Goal: Information Seeking & Learning: Learn about a topic

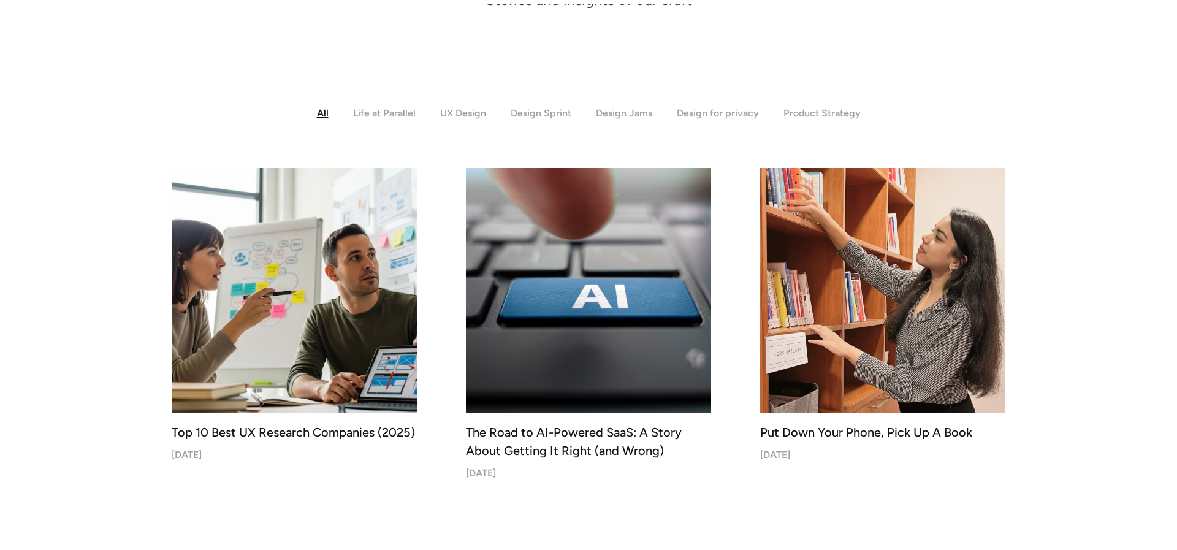
scroll to position [282, 0]
drag, startPoint x: 170, startPoint y: 434, endPoint x: 423, endPoint y: 441, distance: 252.8
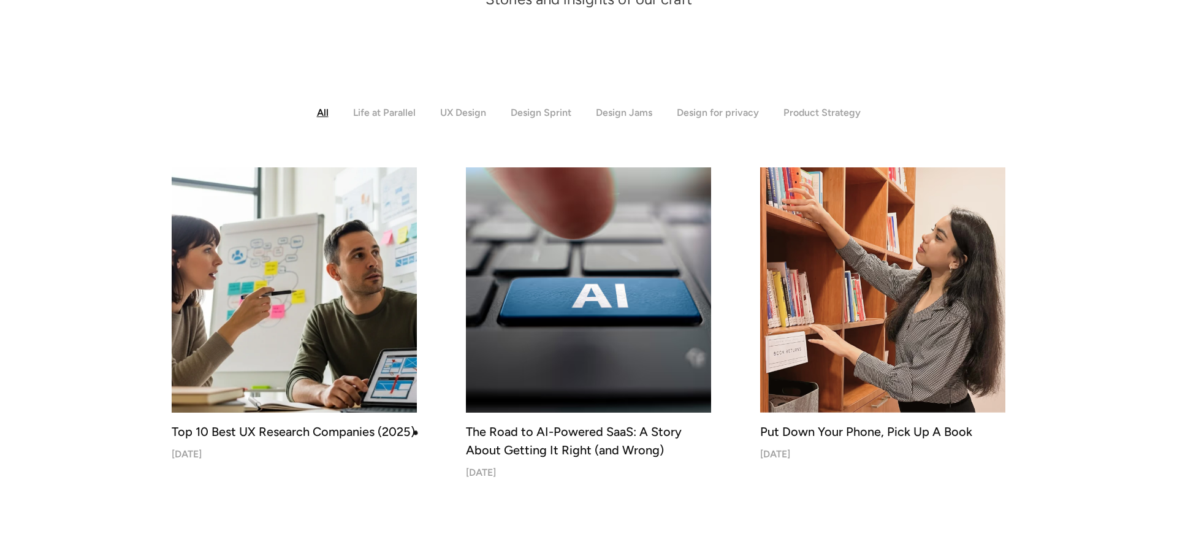
click at [414, 430] on div "Top 10 Best UX Research Companies (2025)" at bounding box center [294, 431] width 245 height 18
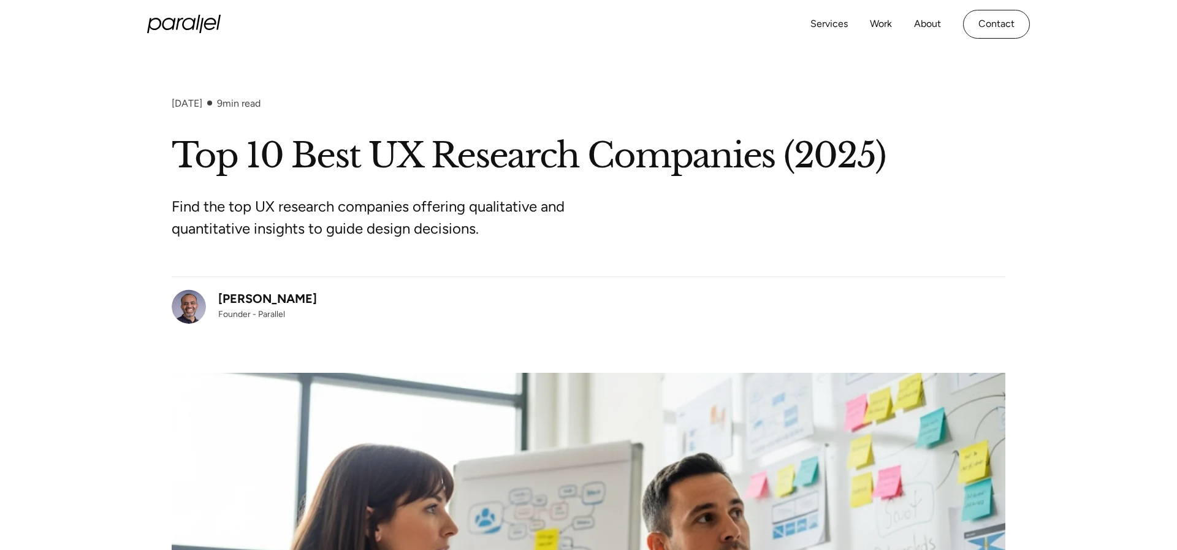
click at [539, 162] on h1 "Top 10 Best UX Research Companies (2025)" at bounding box center [589, 156] width 834 height 45
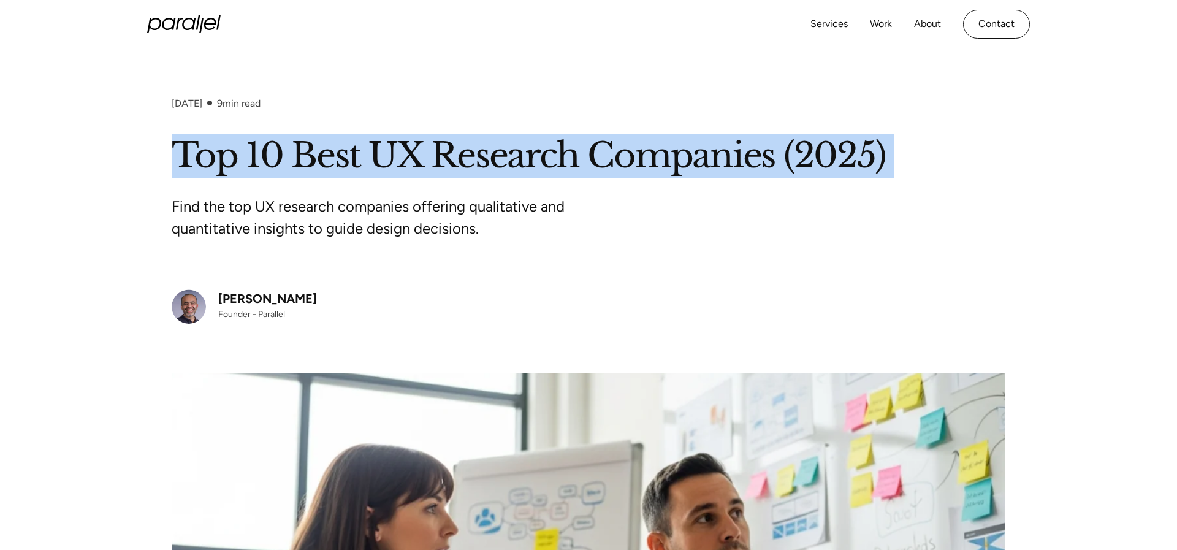
copy h1 "Top 10 Best UX Research Companies (2025)"
click at [407, 173] on h1 "Top 10 Best UX Research Companies (2025)" at bounding box center [589, 156] width 834 height 45
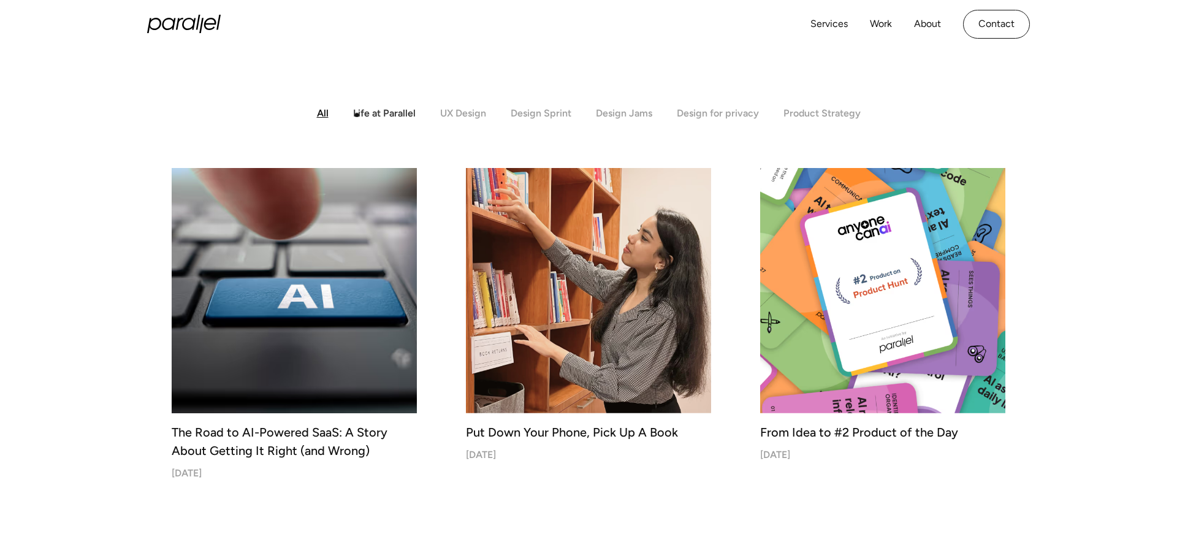
click at [360, 115] on div "Life at Parallel" at bounding box center [384, 113] width 63 height 12
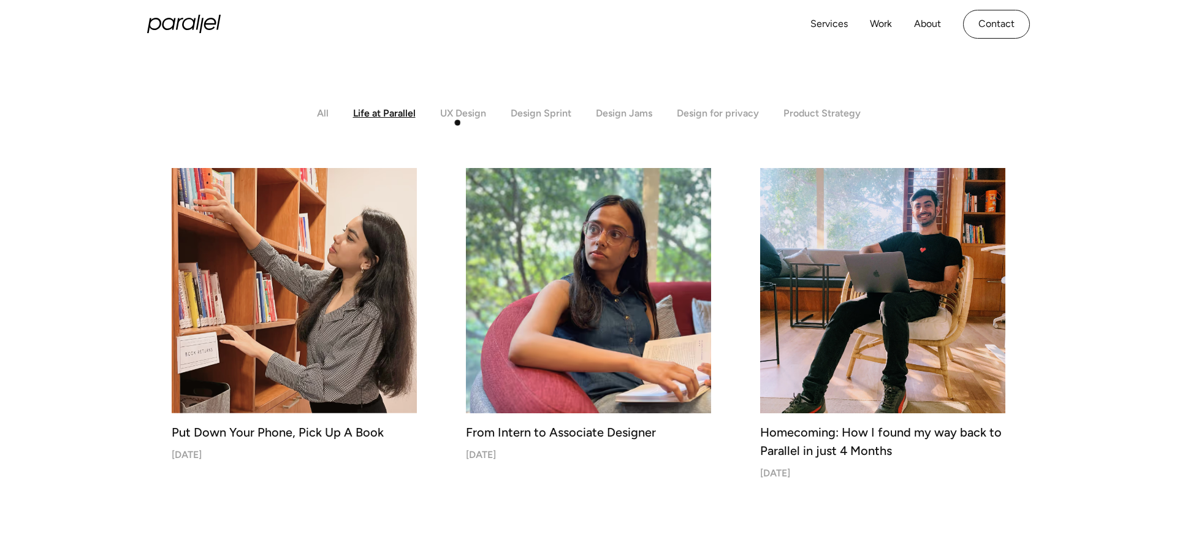
click at [465, 115] on div "UX Design" at bounding box center [463, 113] width 46 height 12
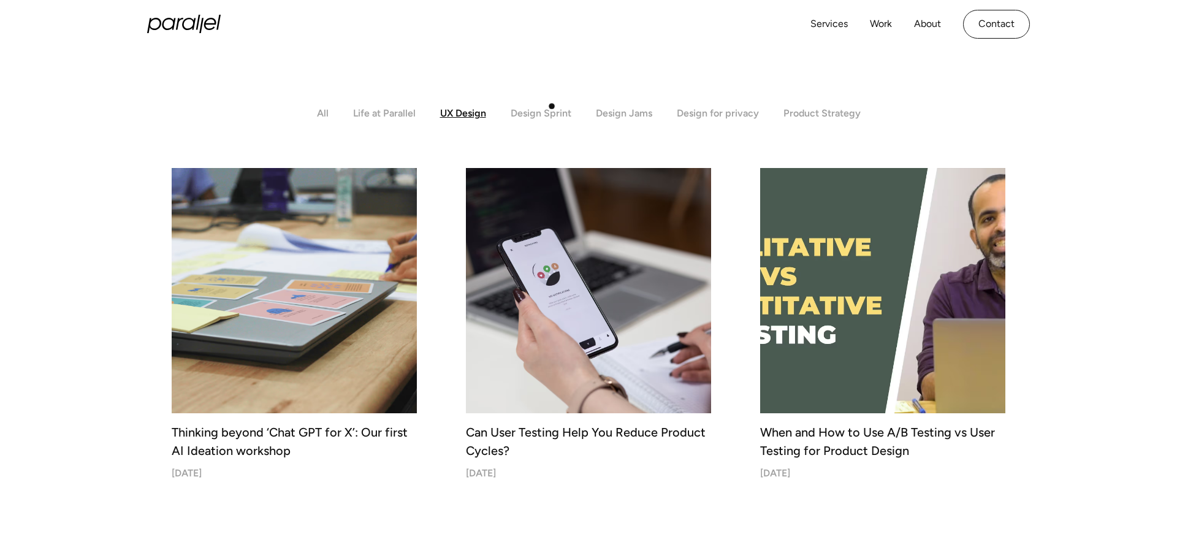
click at [554, 116] on div "Design Sprint" at bounding box center [541, 113] width 61 height 12
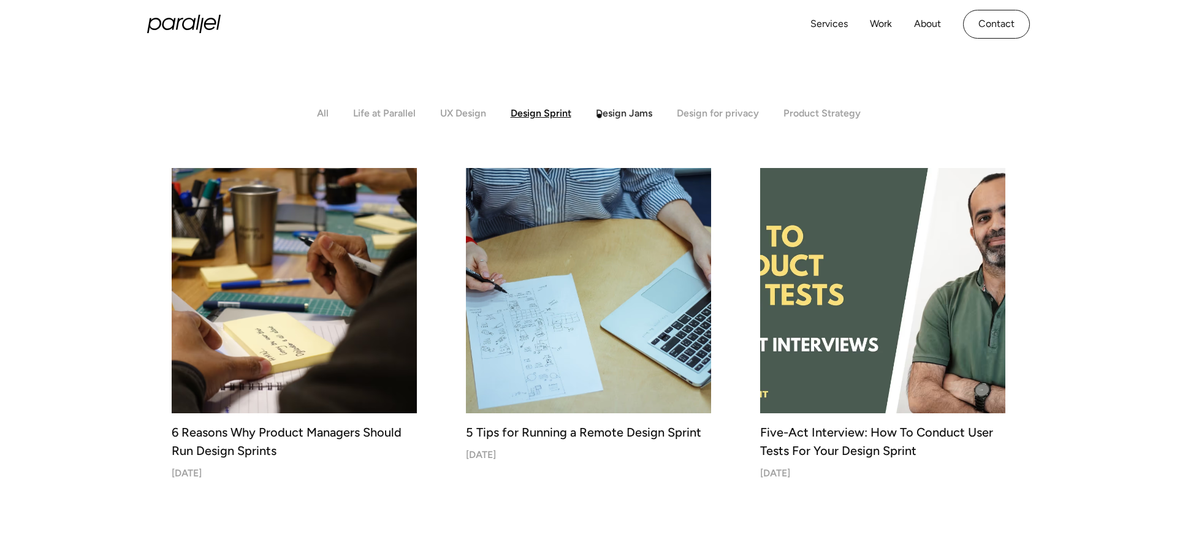
click at [600, 116] on div "Design Jams" at bounding box center [624, 113] width 56 height 12
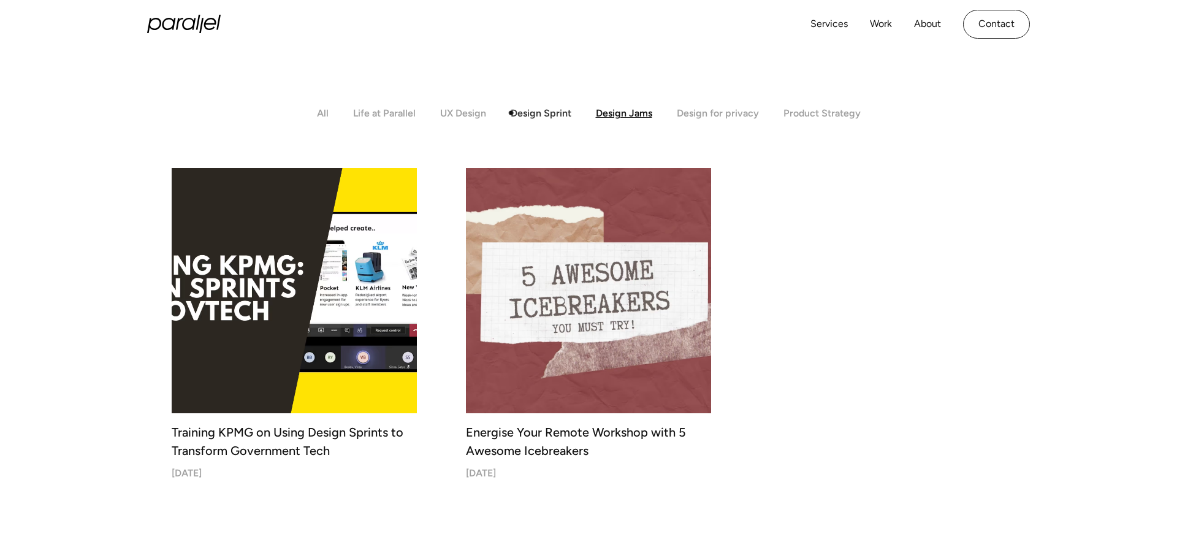
click at [516, 113] on div "Design Sprint" at bounding box center [541, 113] width 61 height 12
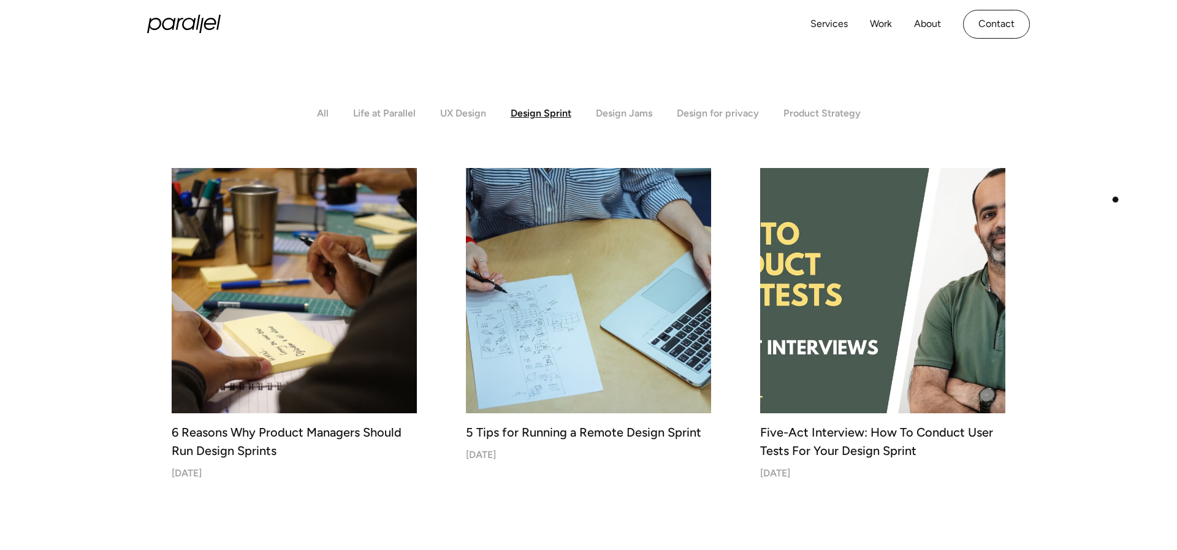
click at [961, 273] on img at bounding box center [883, 291] width 258 height 258
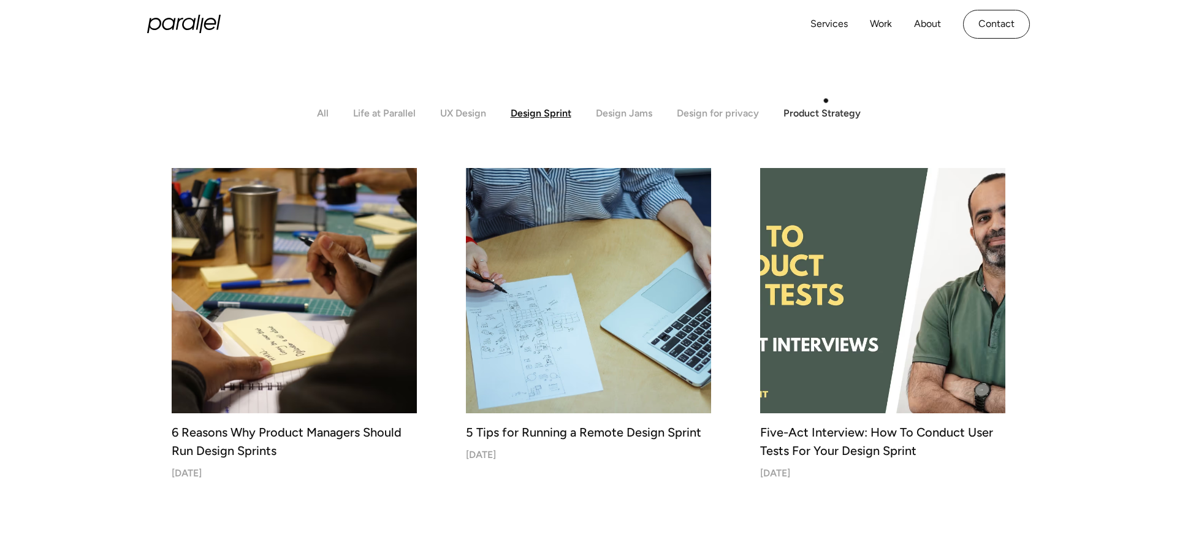
click at [819, 118] on div "Product Strategy" at bounding box center [822, 113] width 77 height 12
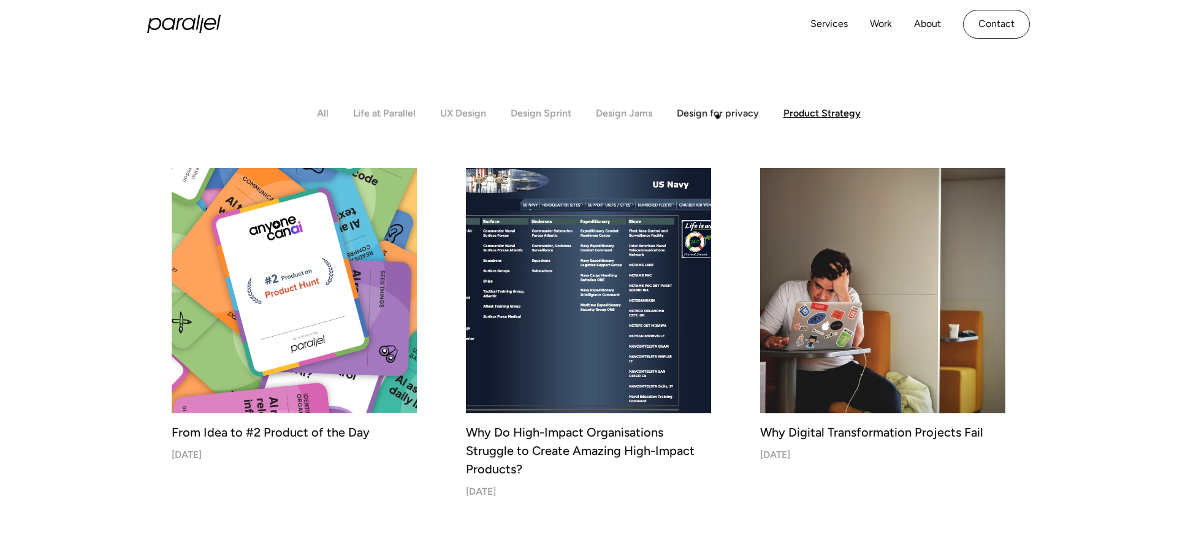
click at [716, 117] on div "Design for privacy" at bounding box center [718, 113] width 82 height 12
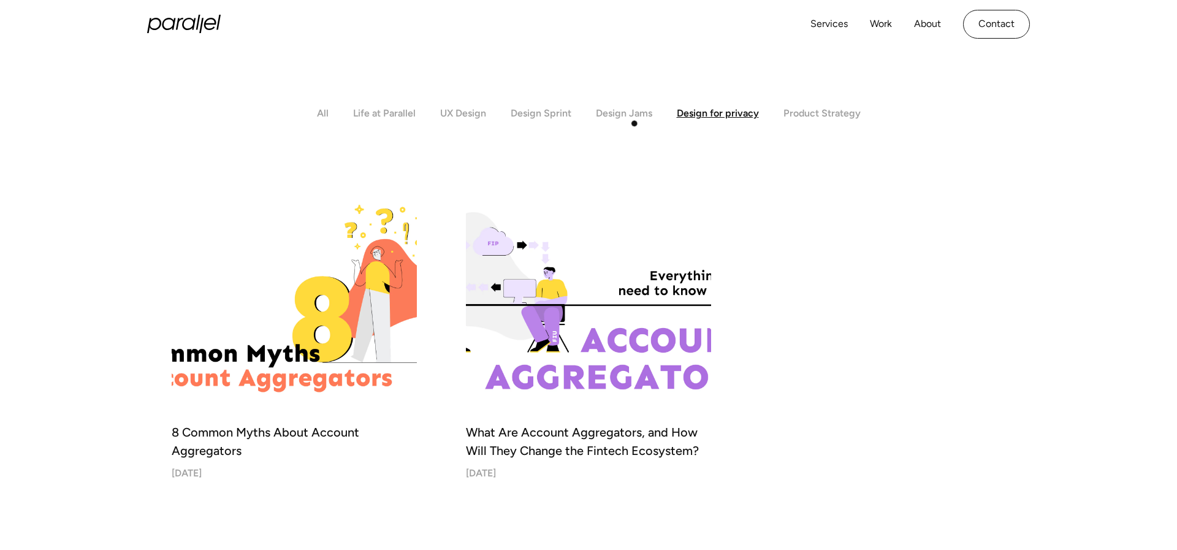
click at [628, 123] on div "All Life at Parallel UX Design Design Sprint Design Jams Design for privacy Pro…" at bounding box center [589, 430] width 834 height 646
click at [446, 116] on div "UX Design" at bounding box center [463, 113] width 46 height 12
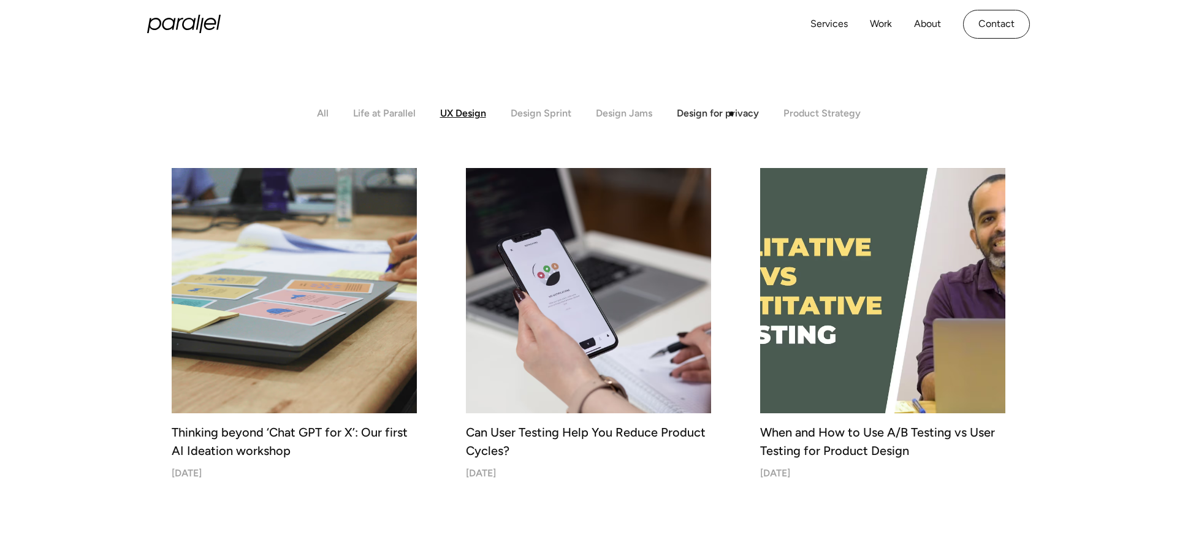
click at [730, 112] on div "Design for privacy" at bounding box center [718, 113] width 82 height 12
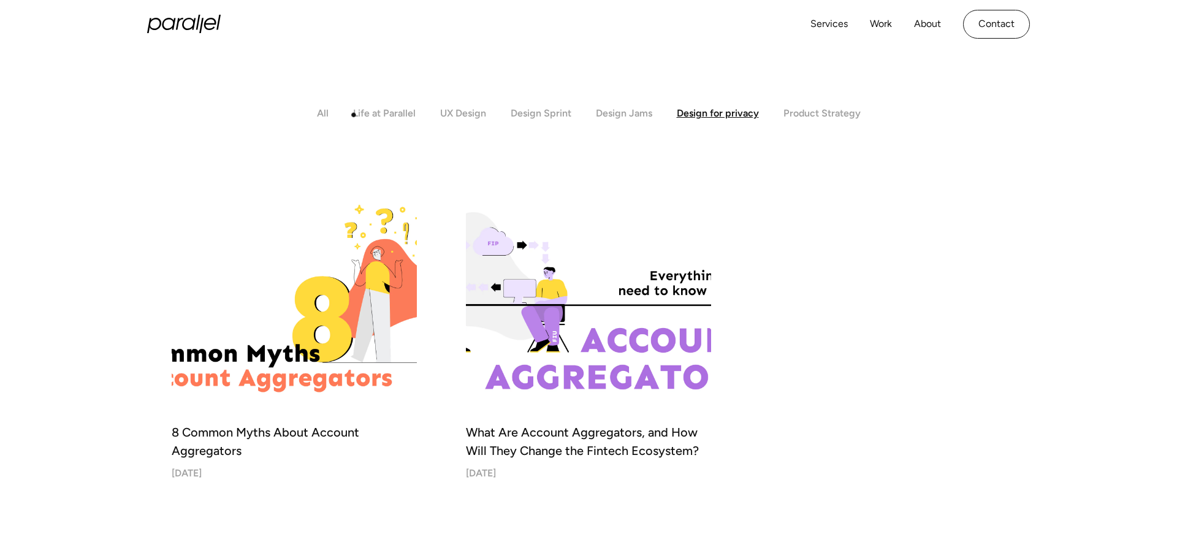
click at [378, 117] on div "Life at Parallel" at bounding box center [384, 113] width 63 height 12
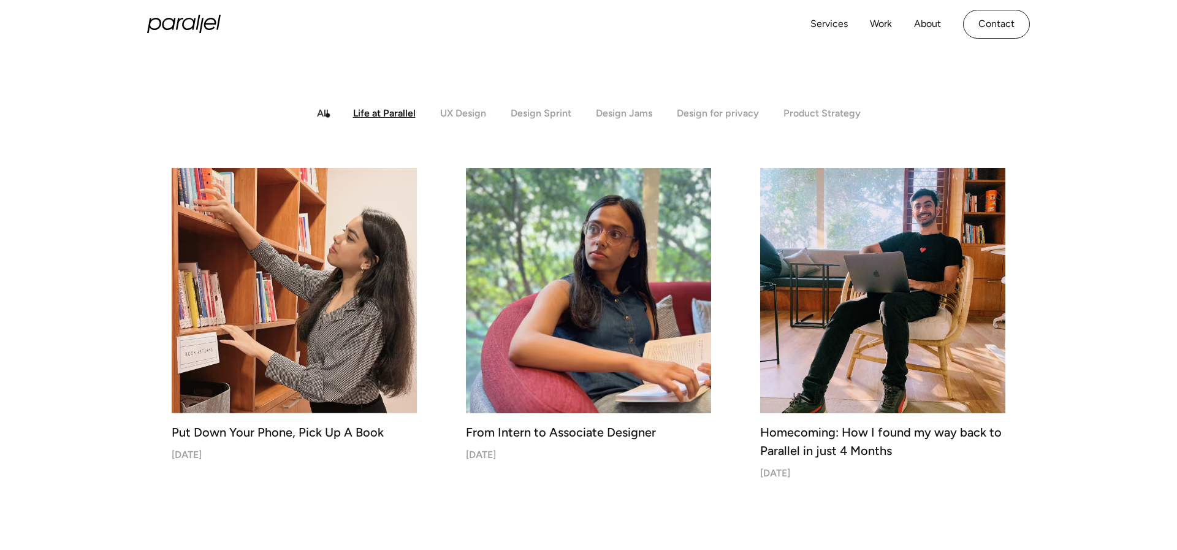
click at [327, 115] on div "All" at bounding box center [323, 113] width 12 height 12
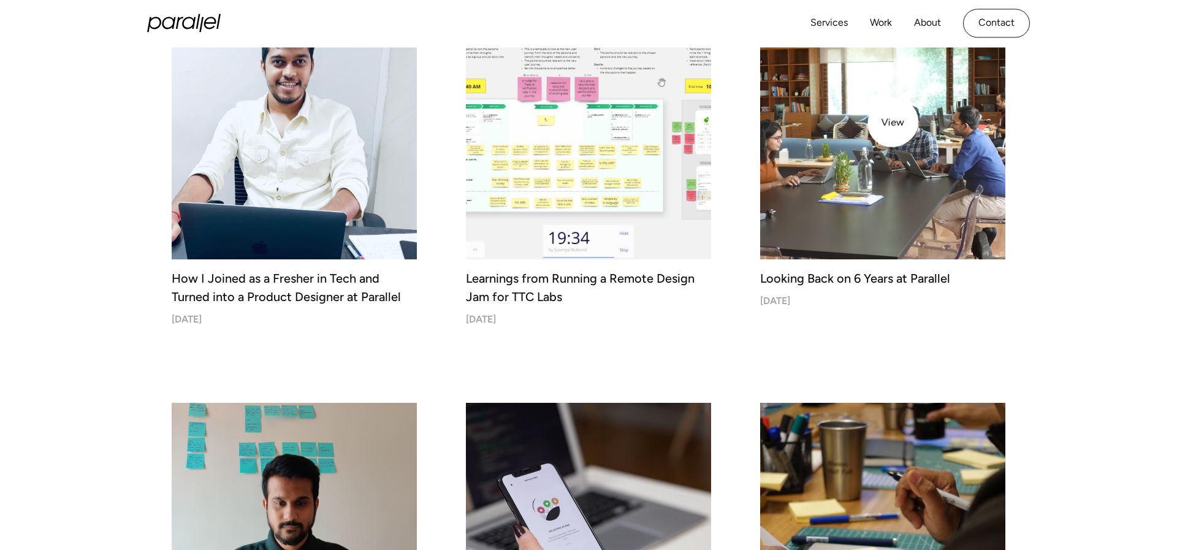
scroll to position [1620, 0]
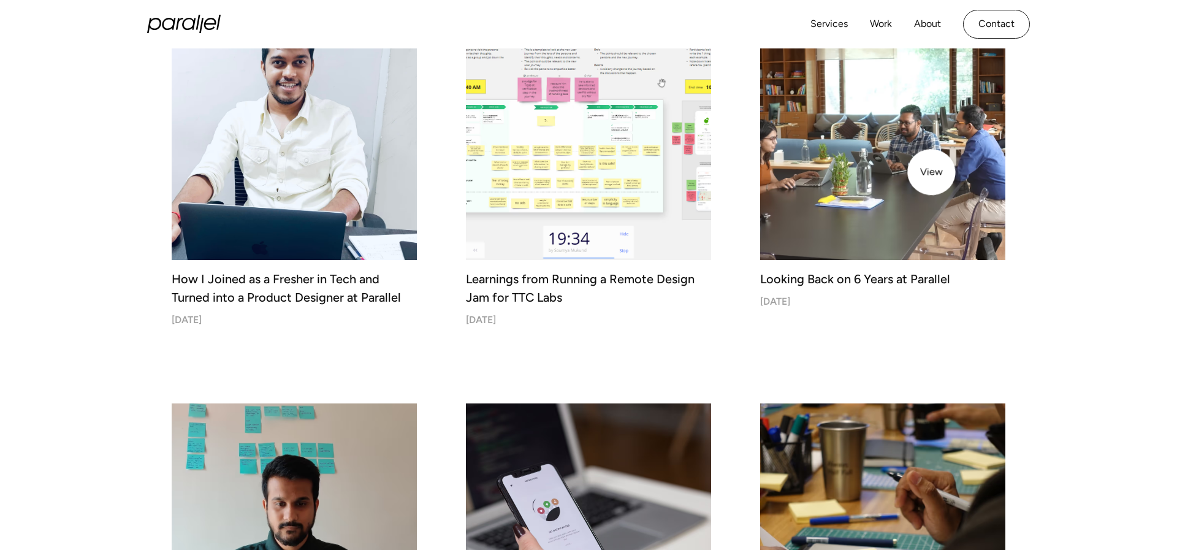
click at [922, 171] on img at bounding box center [883, 138] width 258 height 258
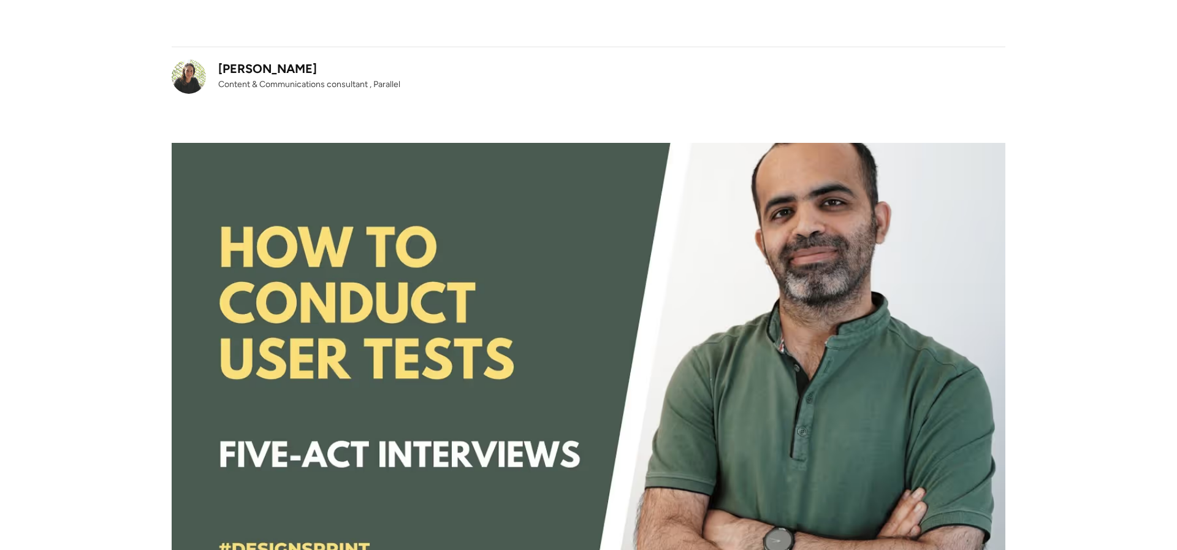
scroll to position [277, 0]
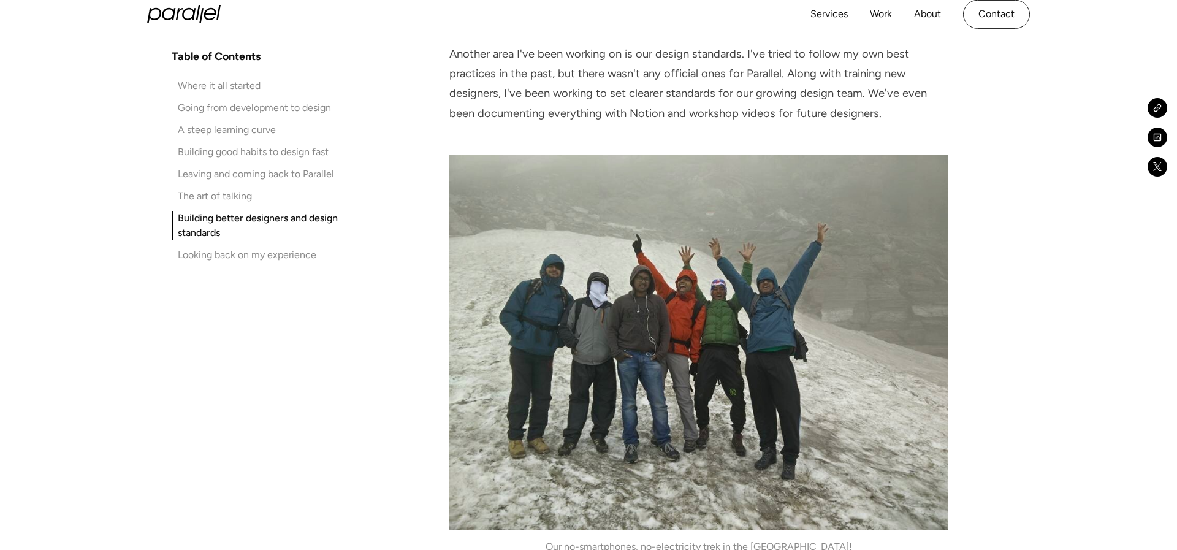
scroll to position [4368, 0]
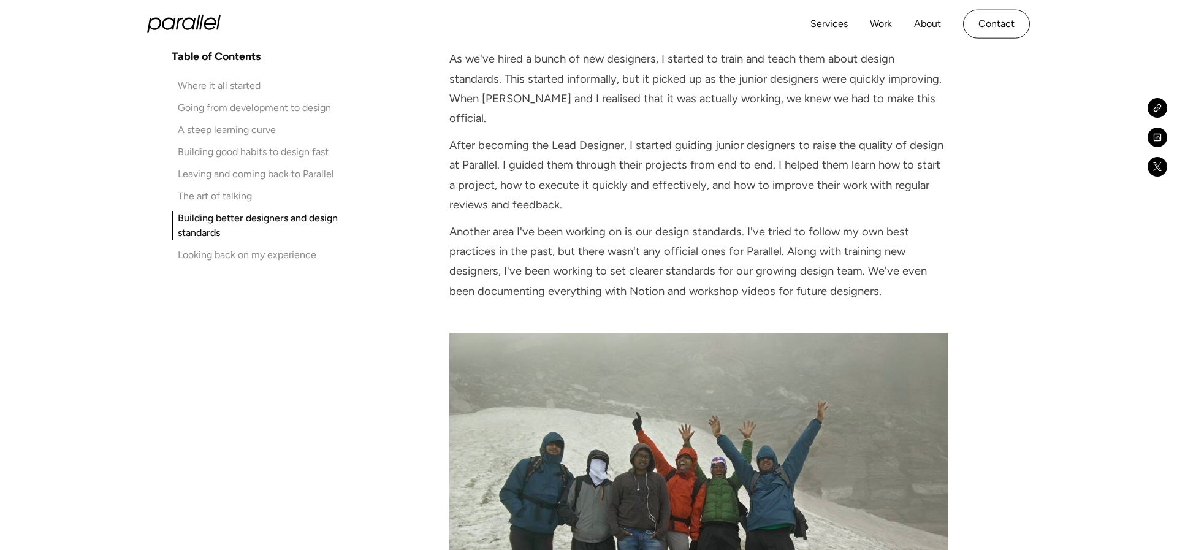
click at [180, 26] on icon "home" at bounding box center [184, 24] width 74 height 18
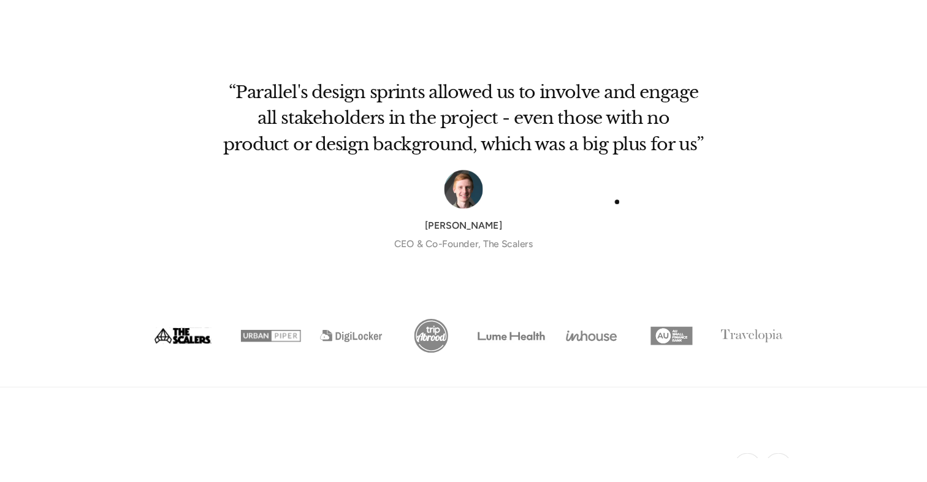
scroll to position [3953, 0]
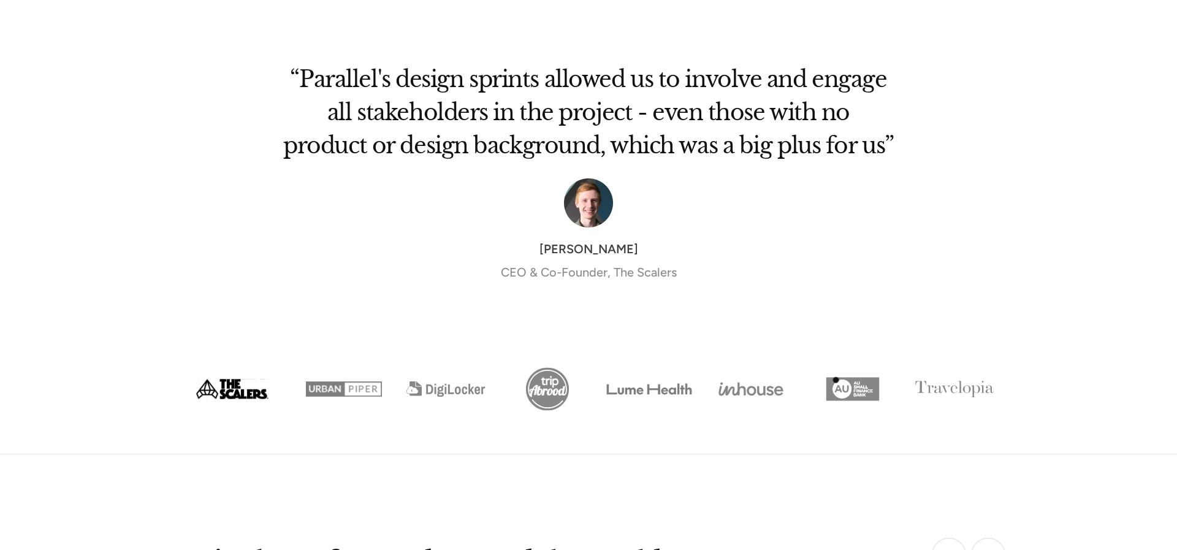
click at [835, 380] on img "Show slide 7 of 8" at bounding box center [853, 389] width 102 height 51
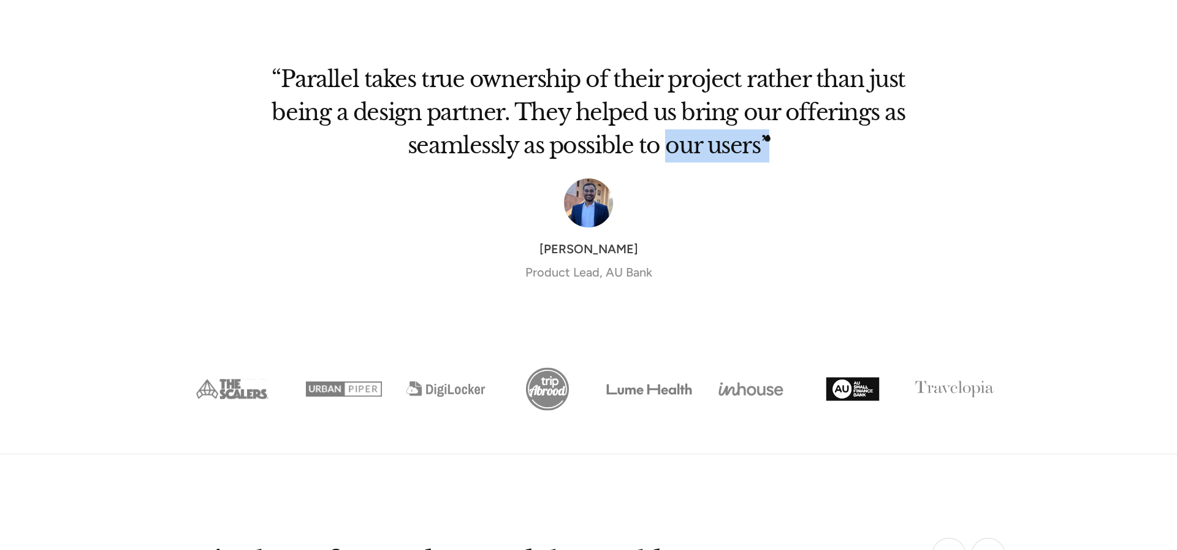
drag, startPoint x: 768, startPoint y: 139, endPoint x: 609, endPoint y: 149, distance: 159.2
click at [609, 149] on div "“Parallel takes true ownership of their project rather than just being a design…" at bounding box center [589, 188] width 638 height 283
click at [544, 386] on img "Show slide 4 of 8" at bounding box center [548, 389] width 102 height 51
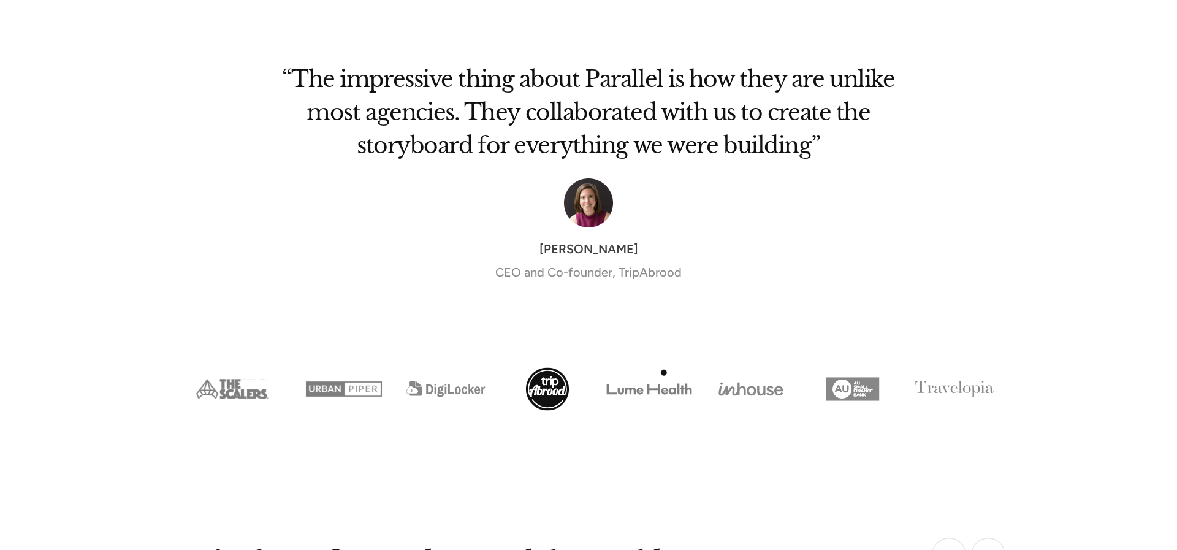
click at [669, 372] on img "Show slide 5 of 8" at bounding box center [649, 389] width 102 height 51
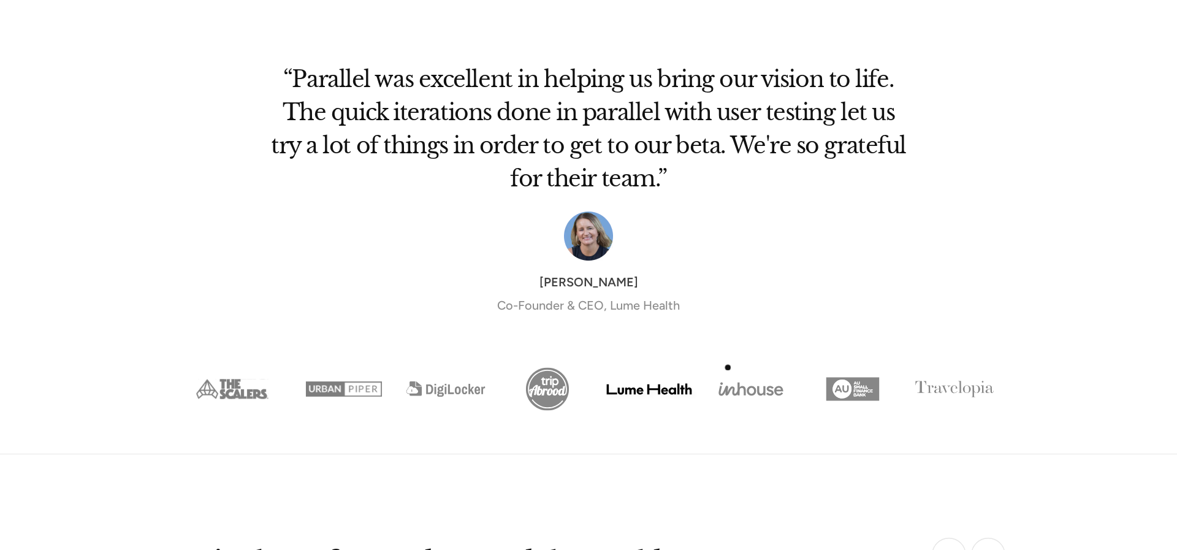
click at [739, 372] on img "Show slide 6 of 8" at bounding box center [751, 389] width 102 height 51
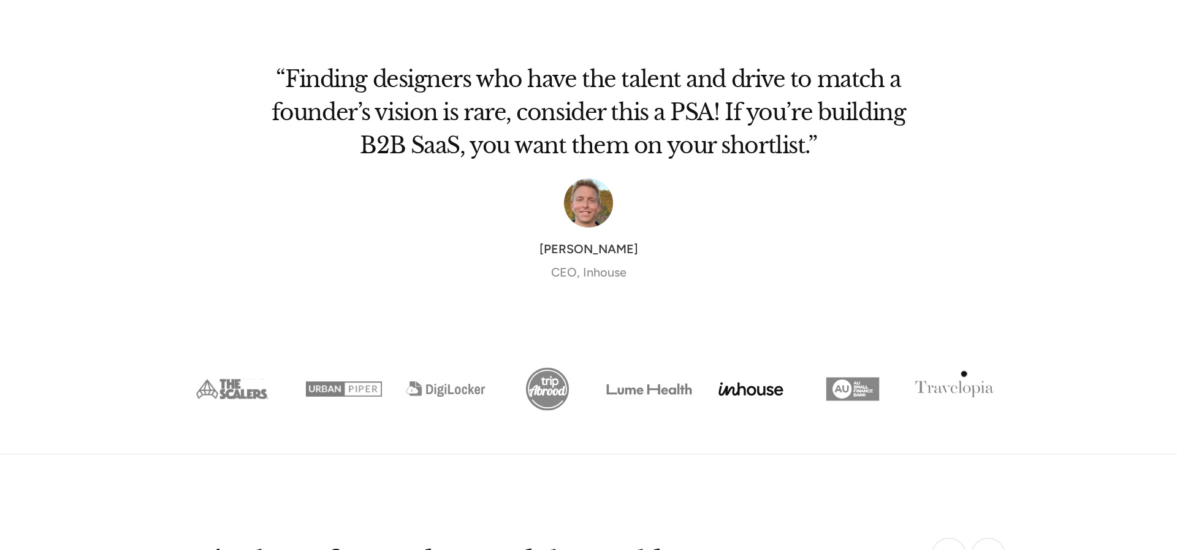
click at [967, 374] on div "next slide" at bounding box center [981, 230] width 49 height 367
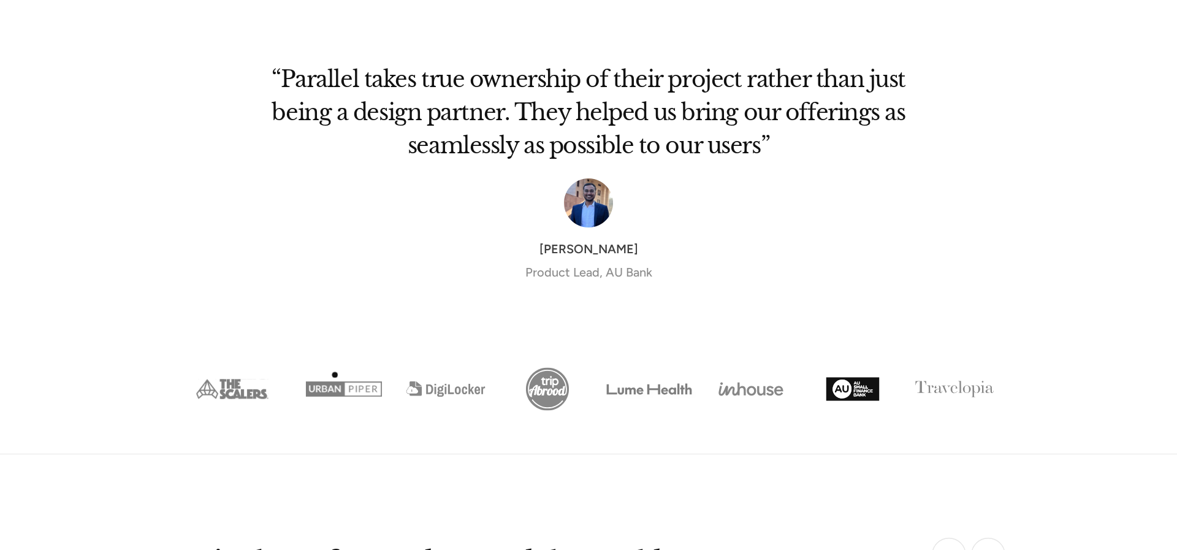
click at [334, 374] on img "Show slide 2 of 8" at bounding box center [344, 389] width 102 height 51
